Goal: Transaction & Acquisition: Book appointment/travel/reservation

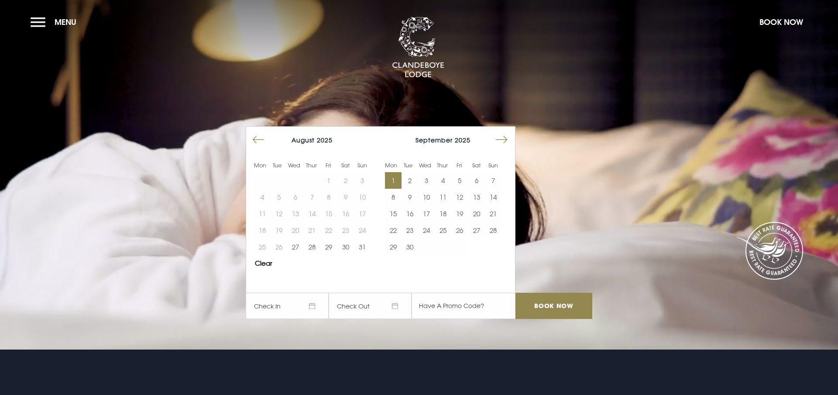
click at [394, 180] on button "1" at bounding box center [393, 180] width 17 height 17
click at [427, 180] on button "3" at bounding box center [426, 180] width 17 height 17
click at [548, 307] on input "Book Now" at bounding box center [554, 306] width 77 height 26
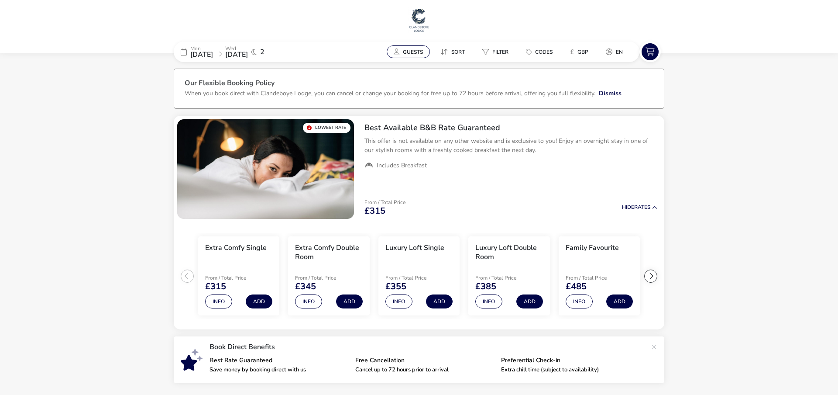
click at [409, 49] on span "Guests" at bounding box center [413, 51] width 20 height 7
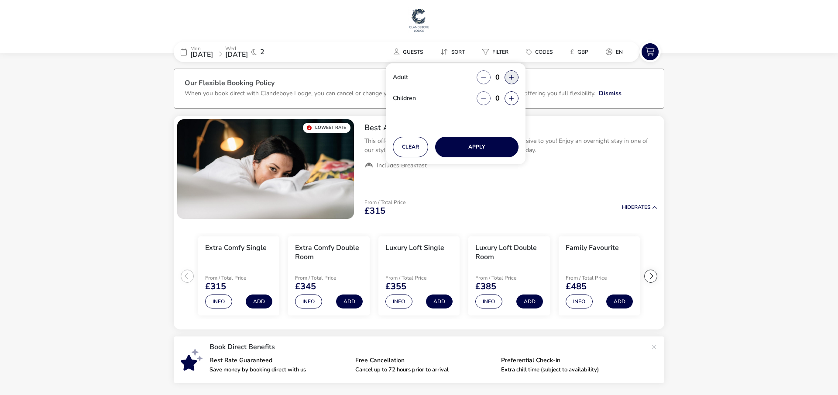
click at [513, 76] on button "button" at bounding box center [512, 77] width 14 height 14
click at [513, 76] on span "button" at bounding box center [513, 76] width 0 height 0
type input "2"
click at [474, 145] on button "Apply" at bounding box center [476, 147] width 83 height 21
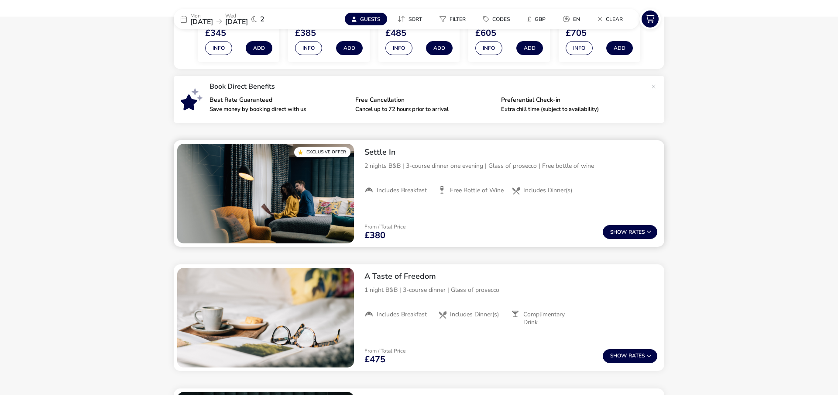
scroll to position [209, 0]
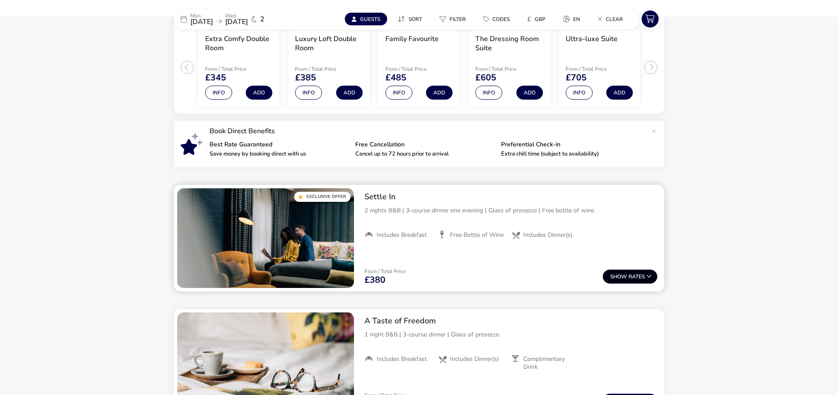
click at [636, 277] on button "Show Rates" at bounding box center [630, 276] width 55 height 14
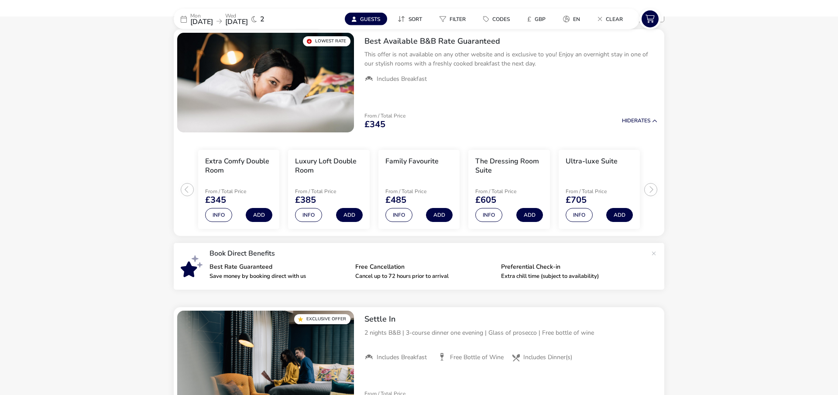
scroll to position [172, 0]
